Goal: Navigation & Orientation: Find specific page/section

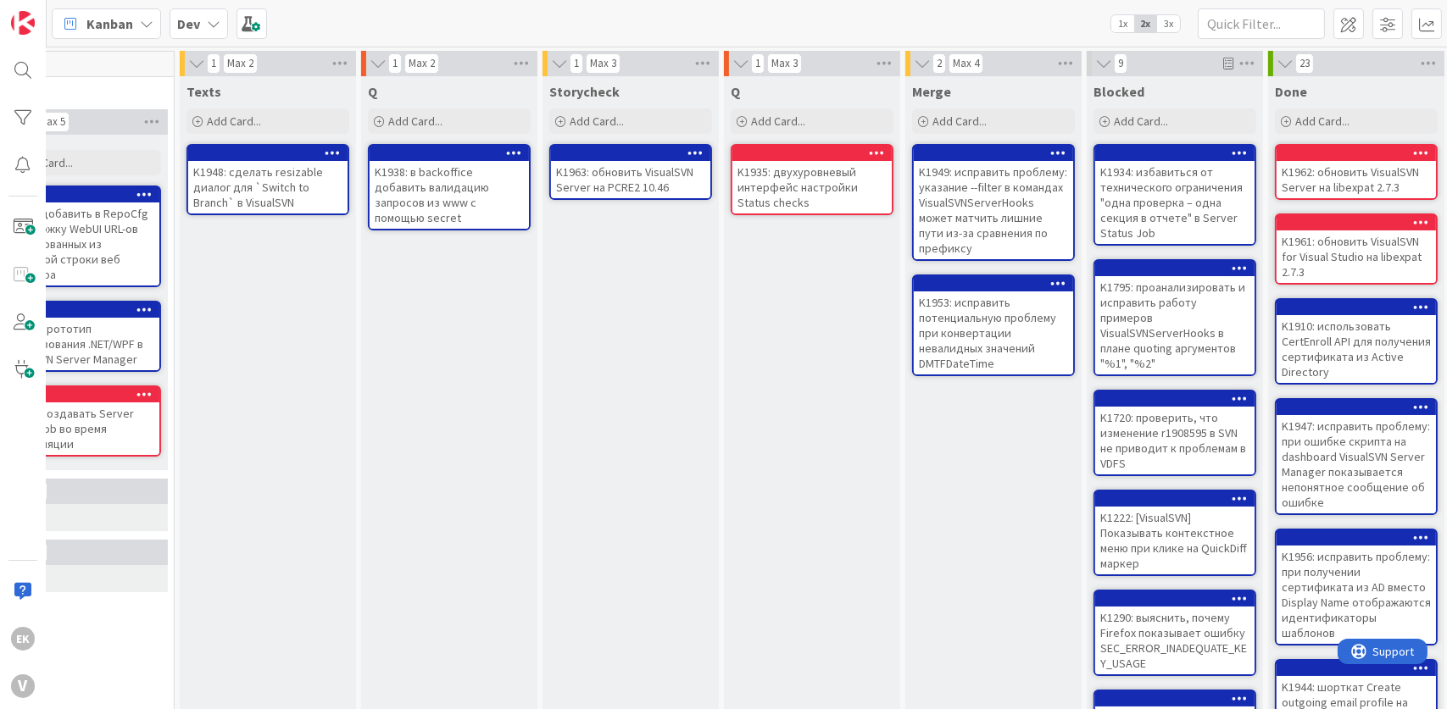
drag, startPoint x: 804, startPoint y: 384, endPoint x: 668, endPoint y: 384, distance: 136.5
click at [668, 384] on div "Storycheck Add Card... K1963: обновить VisualSVN Server на PCRE2 10.46" at bounding box center [630, 638] width 176 height 1124
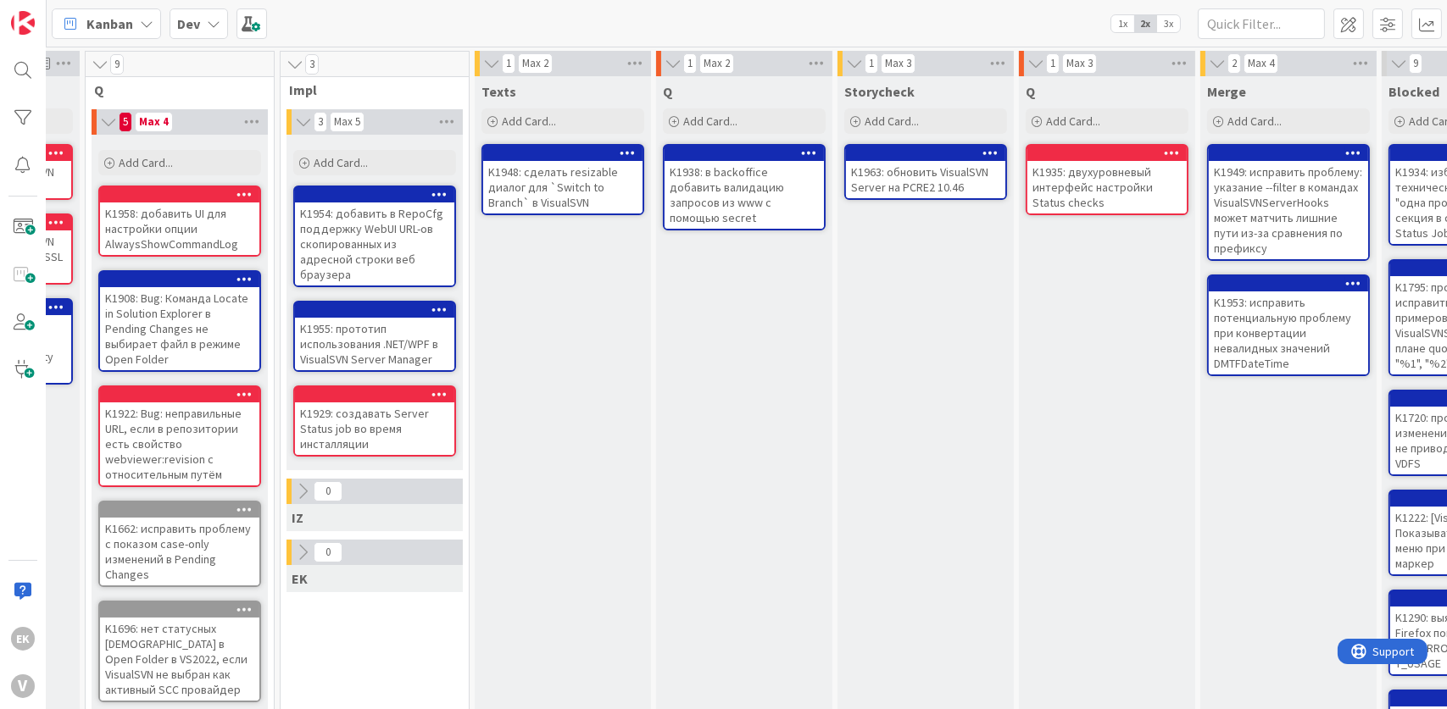
scroll to position [0, 233]
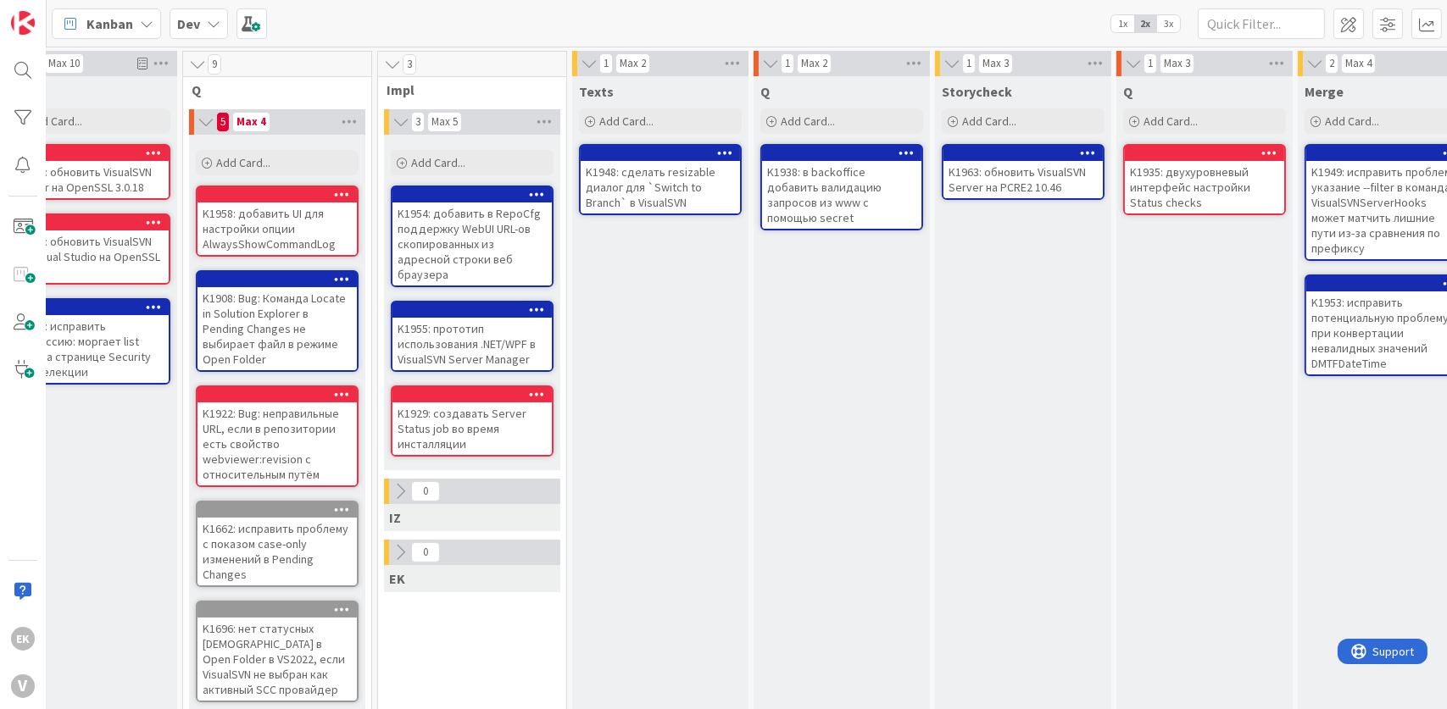
drag, startPoint x: 771, startPoint y: 479, endPoint x: 637, endPoint y: 353, distance: 183.5
click at [637, 353] on div "Texts Add Card... K1948: сделать resizable диалог для `Switch to Branch` в Visu…" at bounding box center [660, 638] width 176 height 1124
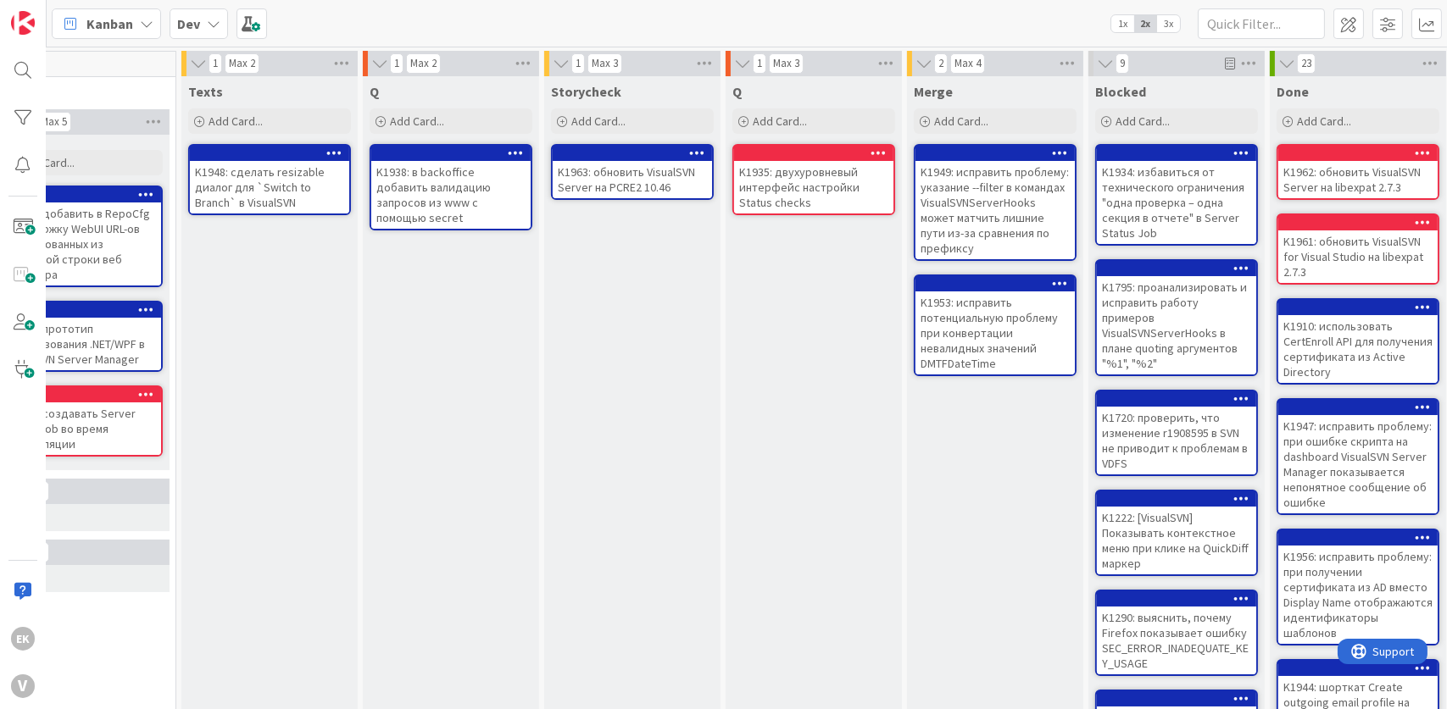
scroll to position [0, 624]
click at [672, 431] on div "Storycheck Add Card... K1963: обновить VisualSVN Server на PCRE2 10.46" at bounding box center [632, 638] width 176 height 1124
